Goal: Task Accomplishment & Management: Manage account settings

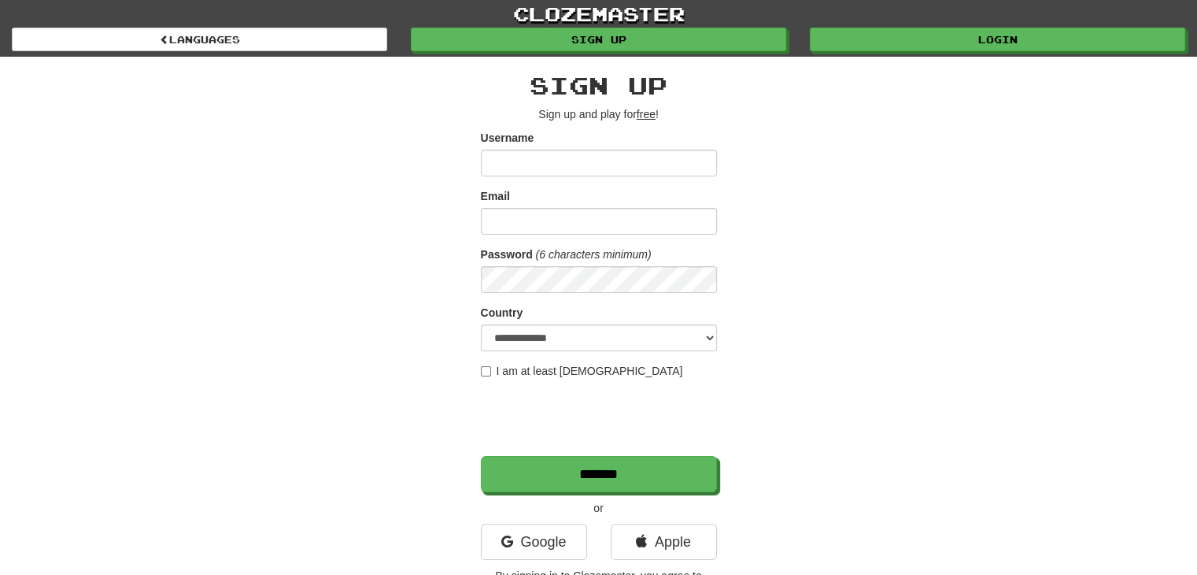
click at [871, 54] on div "clozemaster Languages Sign up Login Languages" at bounding box center [598, 28] width 1173 height 57
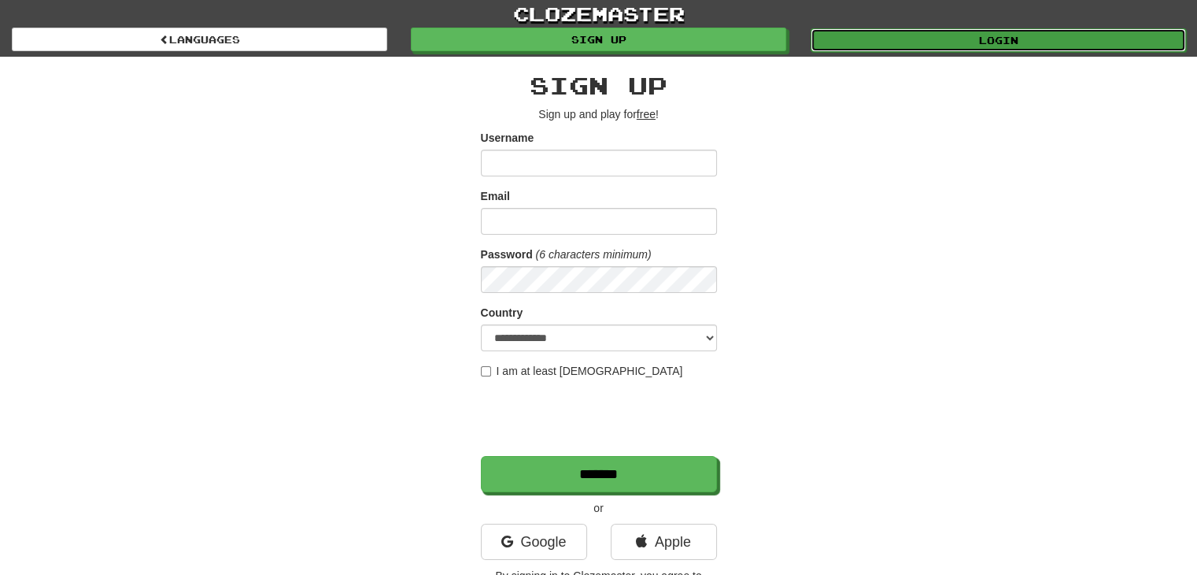
click at [911, 39] on link "Login" at bounding box center [998, 40] width 375 height 24
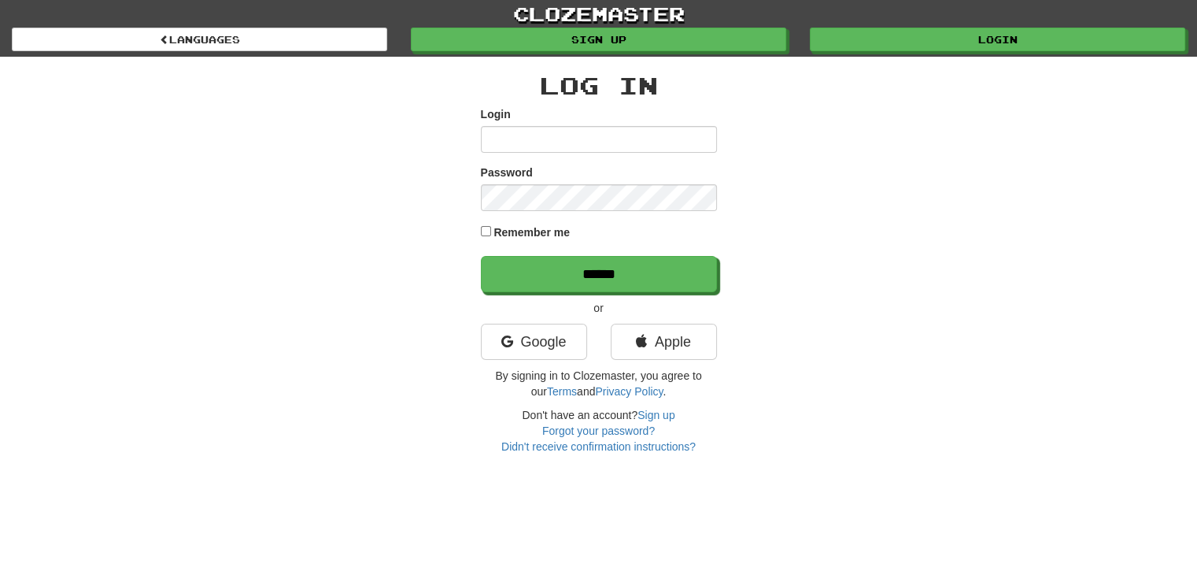
click at [662, 149] on input "Login" at bounding box center [599, 139] width 236 height 27
click at [681, 133] on input "Login" at bounding box center [599, 139] width 236 height 27
